Goal: Find specific page/section: Find specific page/section

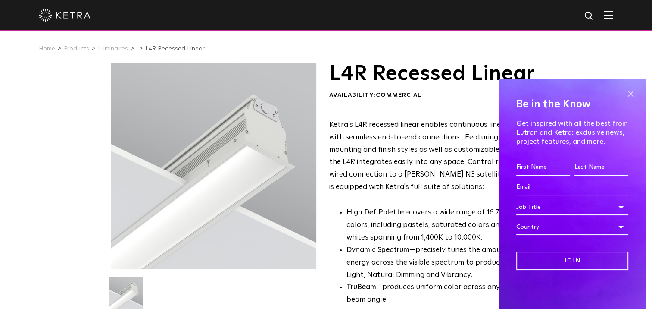
click at [632, 96] on span at bounding box center [630, 94] width 13 height 13
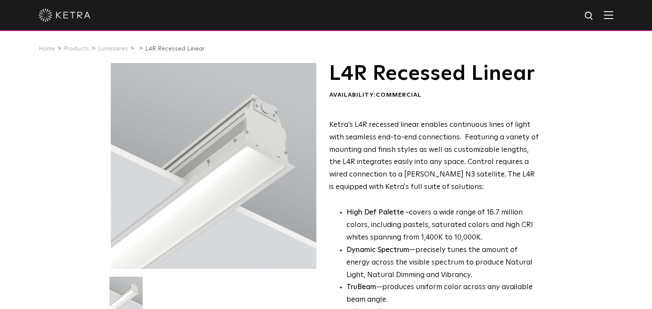
click at [614, 18] on img at bounding box center [608, 15] width 9 height 8
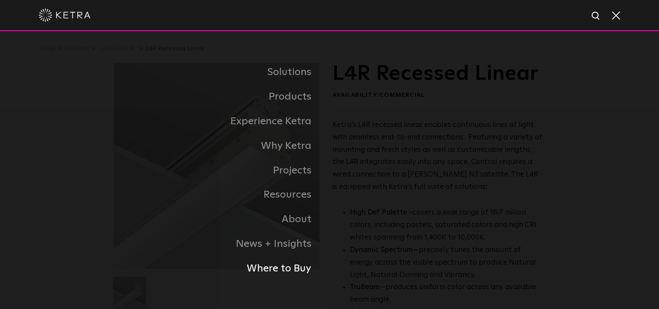
click at [275, 267] on link "Where to Buy" at bounding box center [222, 268] width 216 height 25
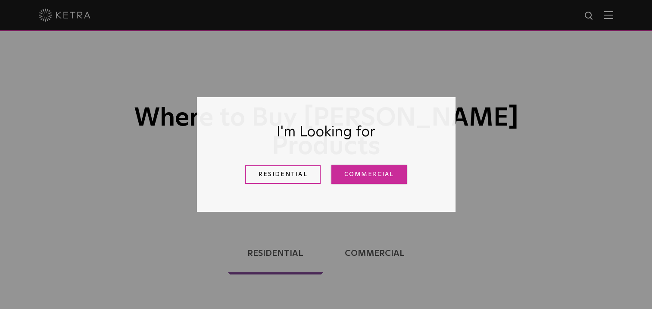
click at [351, 174] on link "Commercial" at bounding box center [369, 174] width 75 height 19
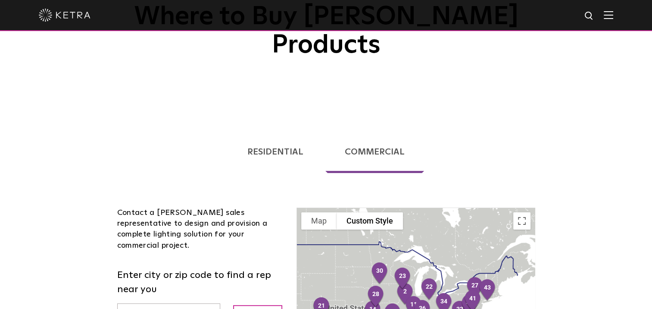
scroll to position [86, 0]
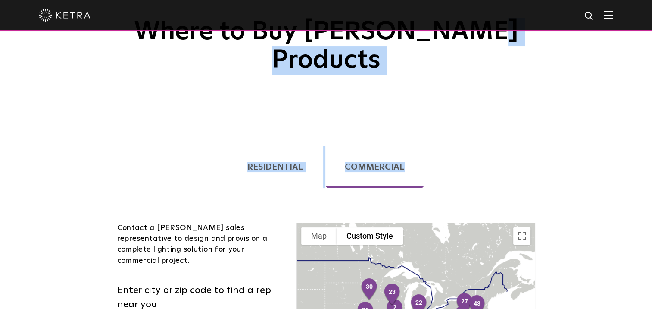
drag, startPoint x: 482, startPoint y: 121, endPoint x: 479, endPoint y: 51, distance: 70.0
click at [479, 51] on span "Where to Buy Ketra Products Loading... Residential Commercial Contact a Ketra a…" at bounding box center [326, 235] width 652 height 642
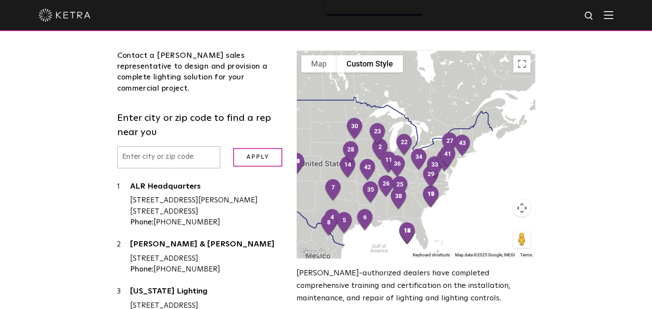
scroll to position [259, 0]
click at [154, 146] on input "text" at bounding box center [168, 157] width 103 height 22
type input "14609"
click at [255, 147] on input "Apply" at bounding box center [257, 156] width 49 height 19
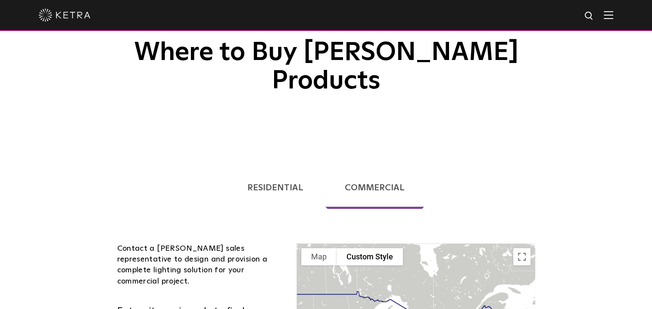
scroll to position [0, 0]
